Goal: Transaction & Acquisition: Purchase product/service

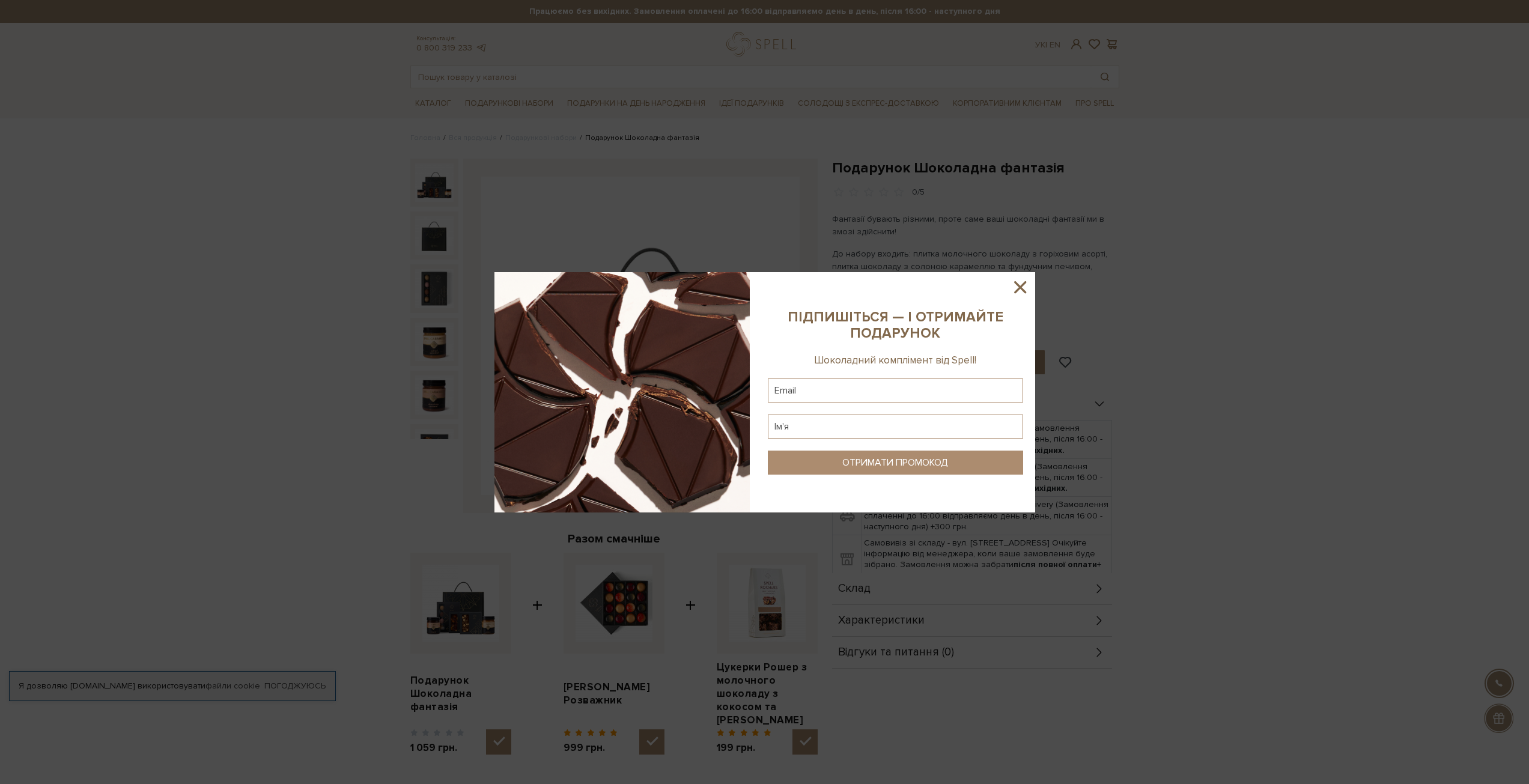
click at [1017, 283] on icon at bounding box center [1020, 287] width 20 height 20
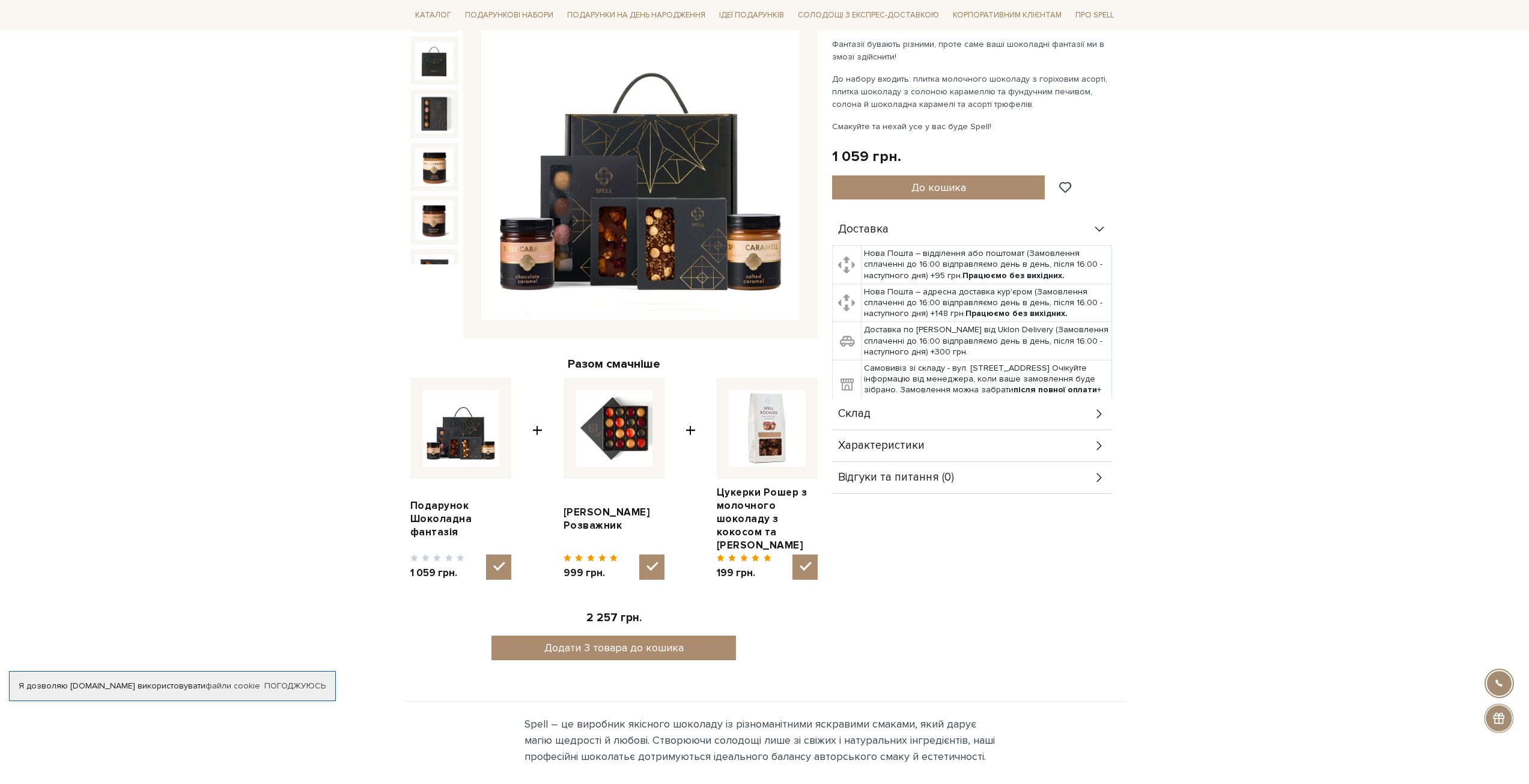
scroll to position [180, 0]
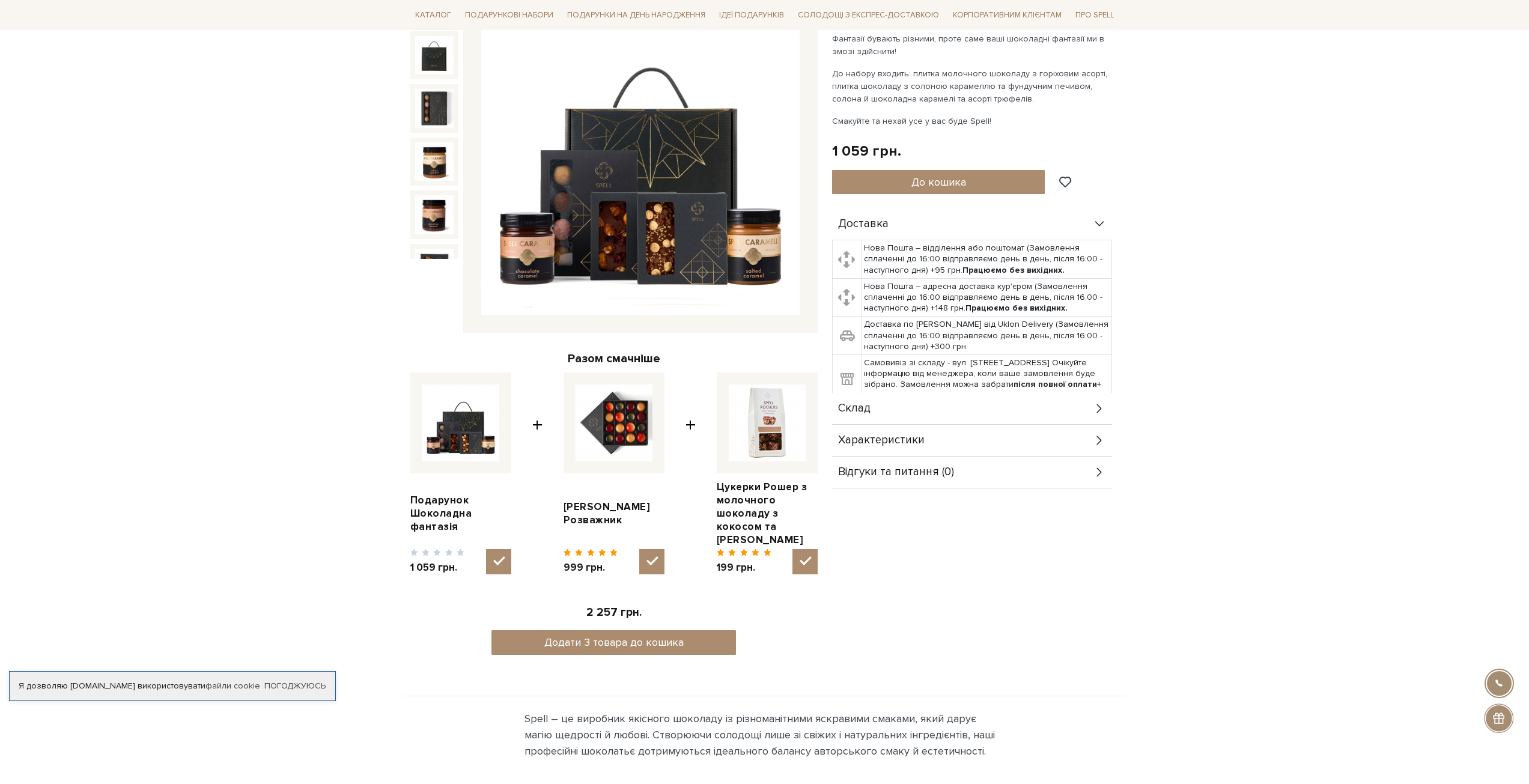
click at [620, 428] on img at bounding box center [614, 423] width 77 height 77
click at [639, 549] on input "checkbox" at bounding box center [652, 562] width 25 height 25
click at [654, 557] on input "checkbox" at bounding box center [652, 562] width 25 height 25
click at [640, 426] on img at bounding box center [614, 423] width 77 height 77
click at [640, 549] on input "checkbox" at bounding box center [652, 562] width 25 height 25
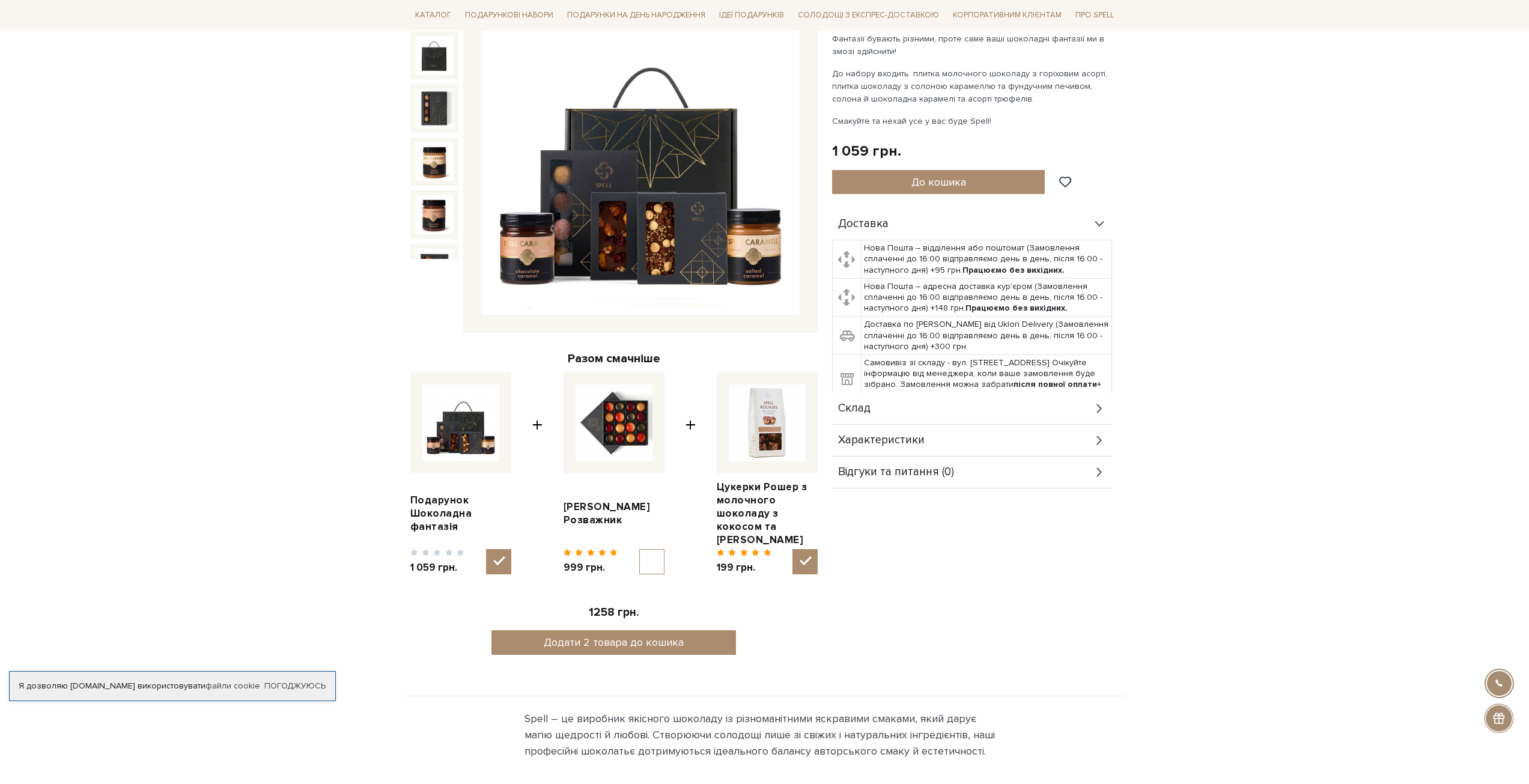
click at [651, 550] on input "checkbox" at bounding box center [652, 562] width 25 height 25
checkbox input "true"
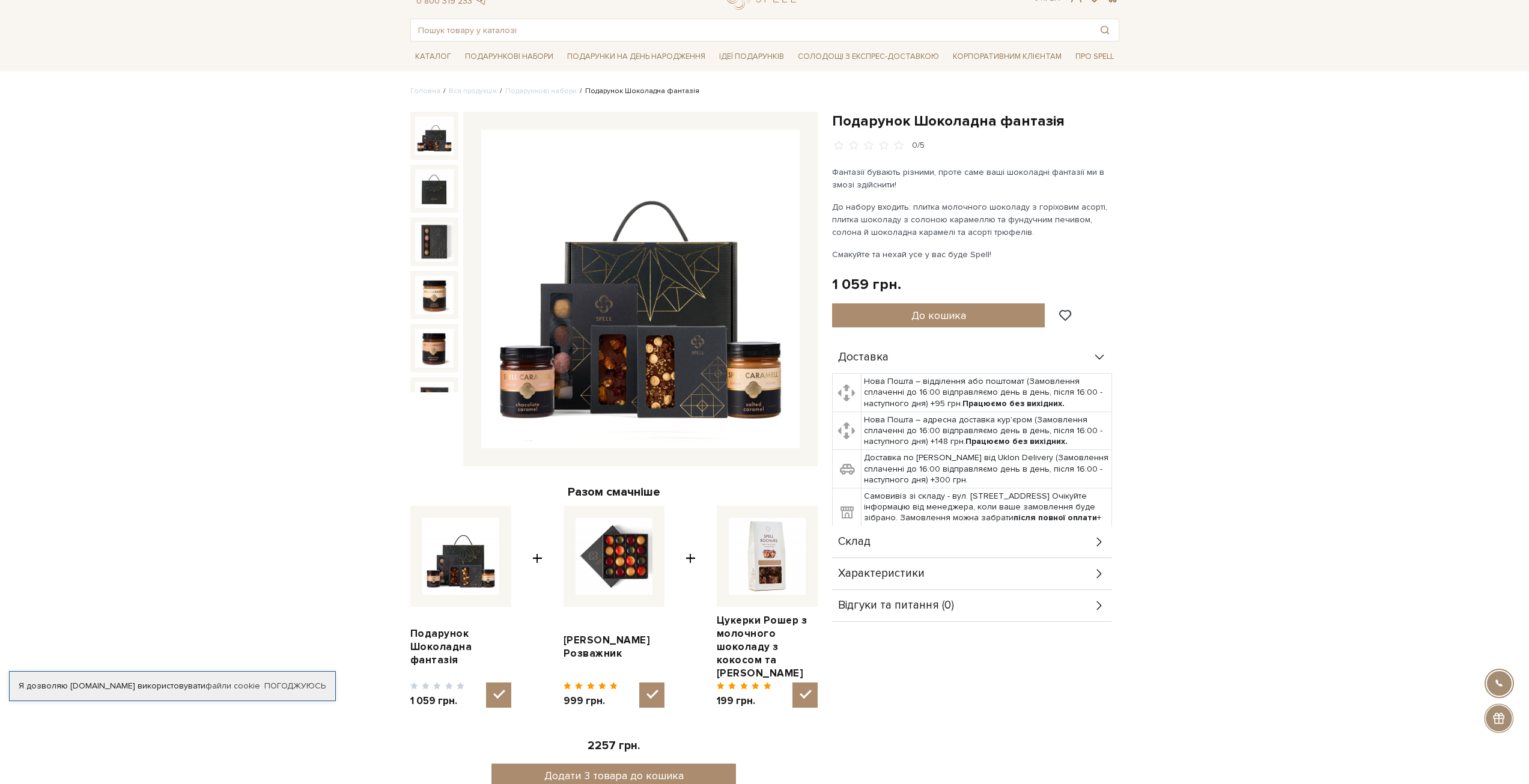
scroll to position [0, 0]
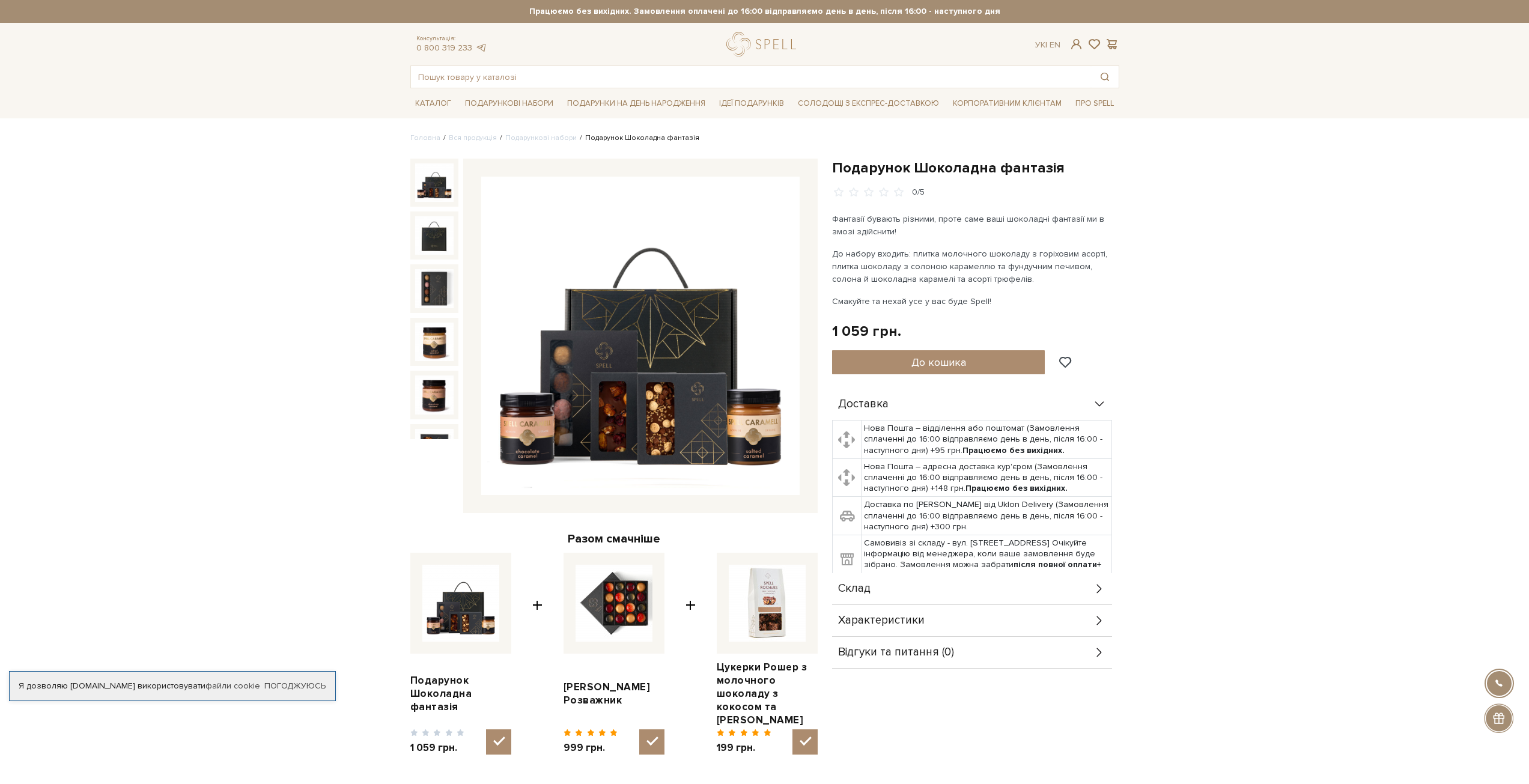
click at [542, 425] on img at bounding box center [640, 335] width 318 height 318
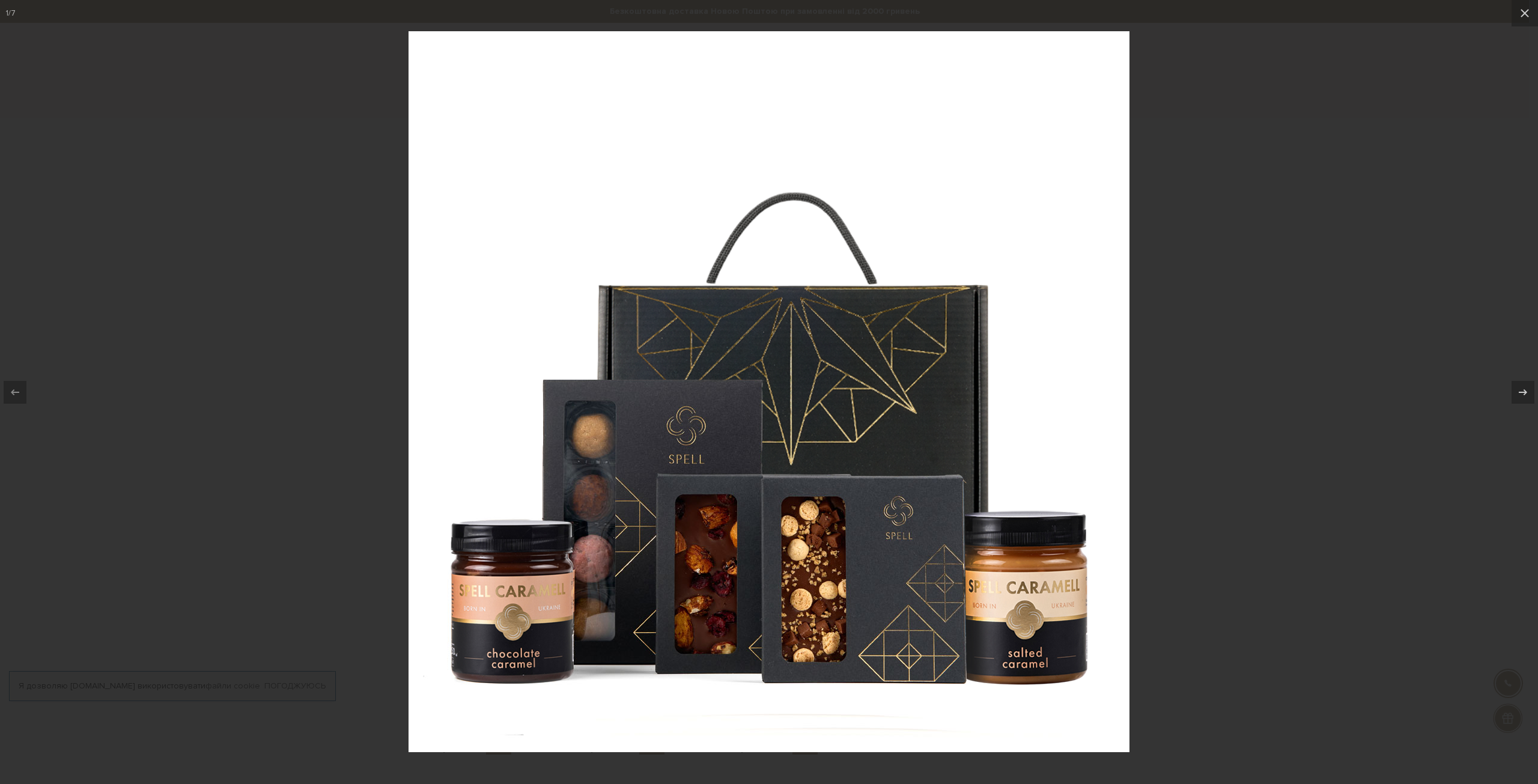
click at [1211, 420] on div at bounding box center [769, 392] width 1538 height 784
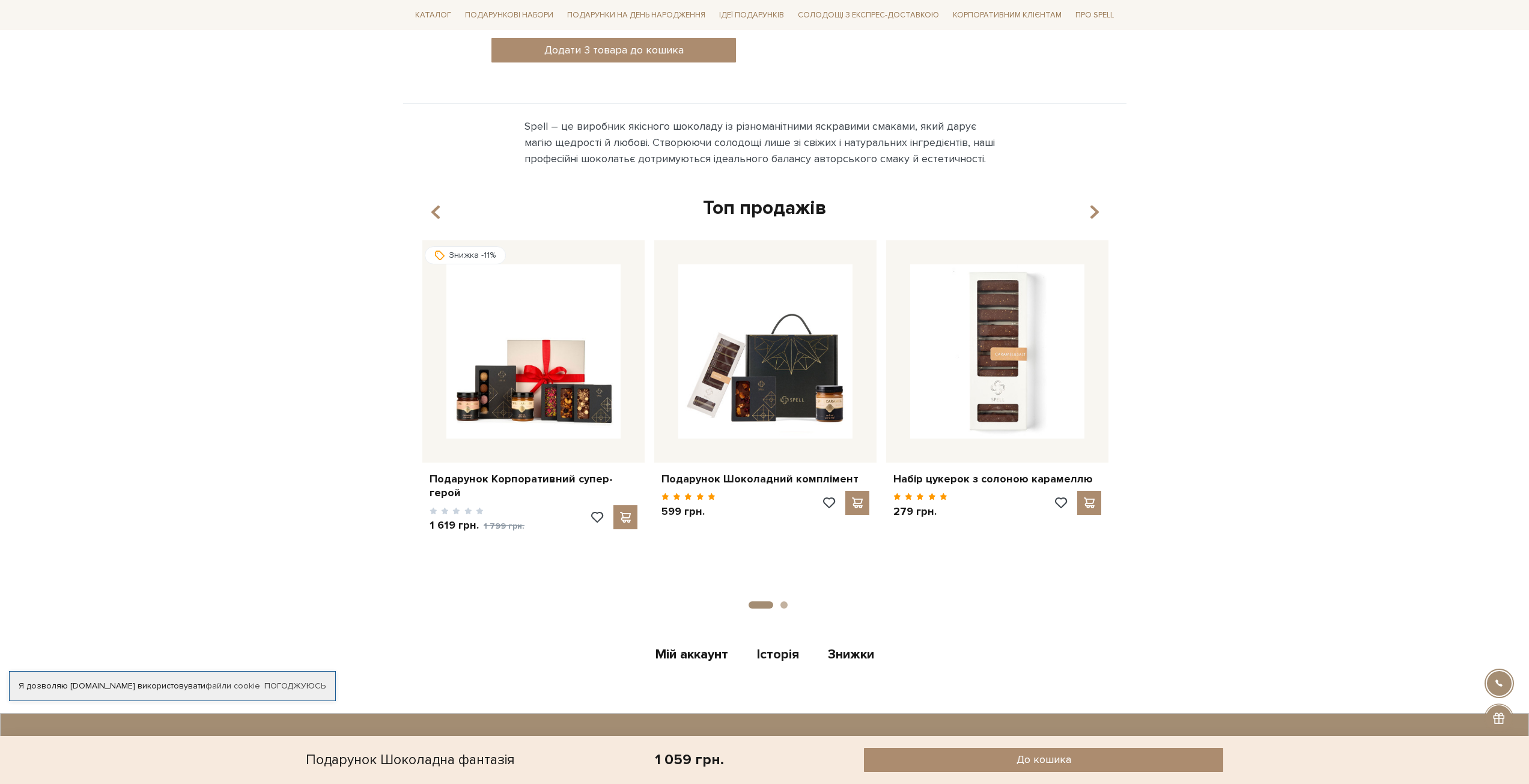
scroll to position [781, 0]
